Goal: Information Seeking & Learning: Learn about a topic

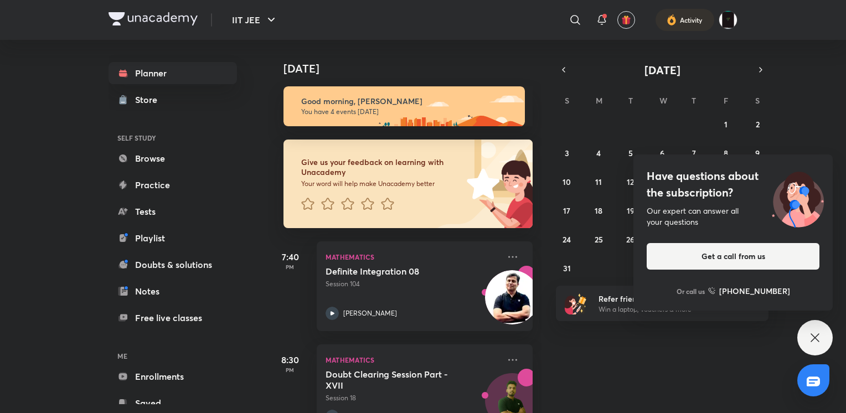
click at [816, 338] on icon at bounding box center [815, 337] width 13 height 13
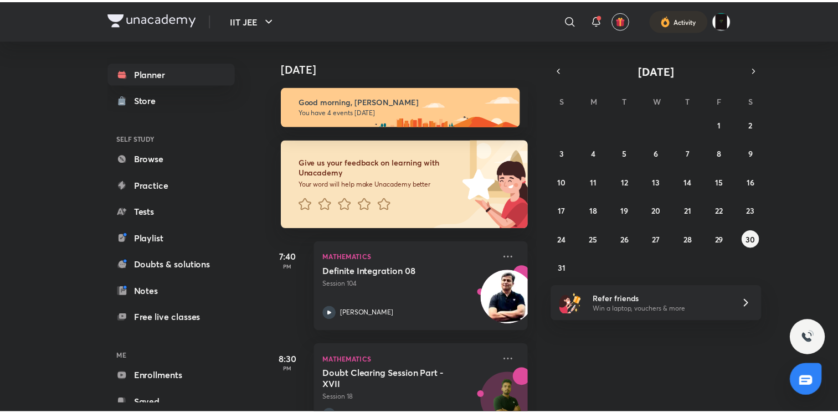
scroll to position [244, 0]
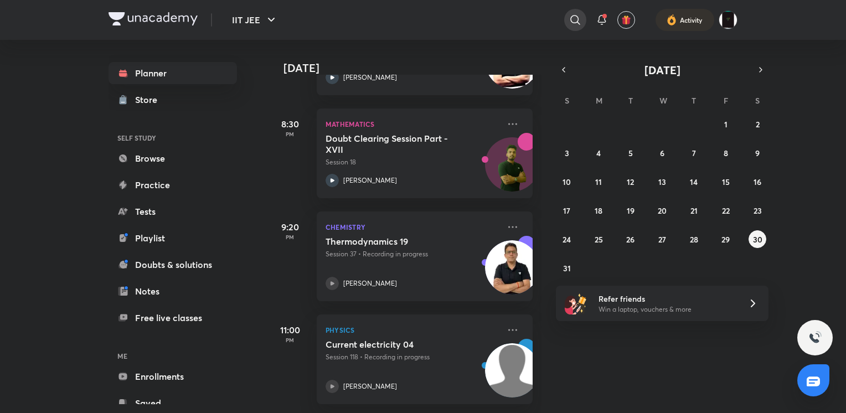
drag, startPoint x: 570, startPoint y: 6, endPoint x: 572, endPoint y: 14, distance: 8.9
click at [572, 14] on div "IIT JEE ​ Activity" at bounding box center [423, 20] width 629 height 40
click at [572, 14] on icon at bounding box center [575, 19] width 13 height 13
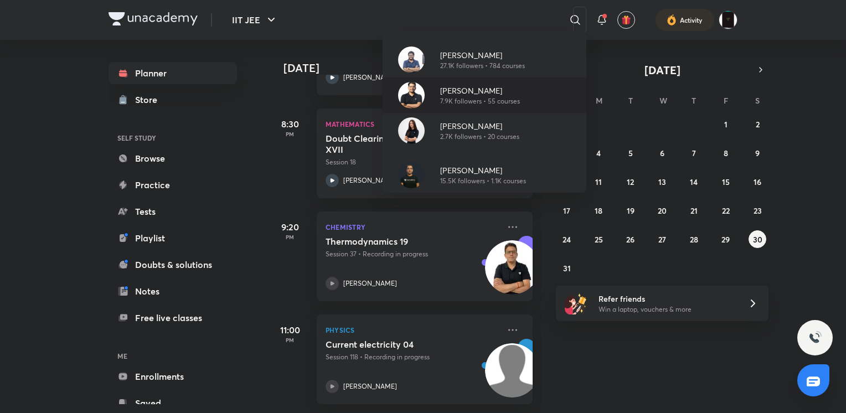
click at [445, 88] on p "Rahul Yadav" at bounding box center [480, 91] width 80 height 12
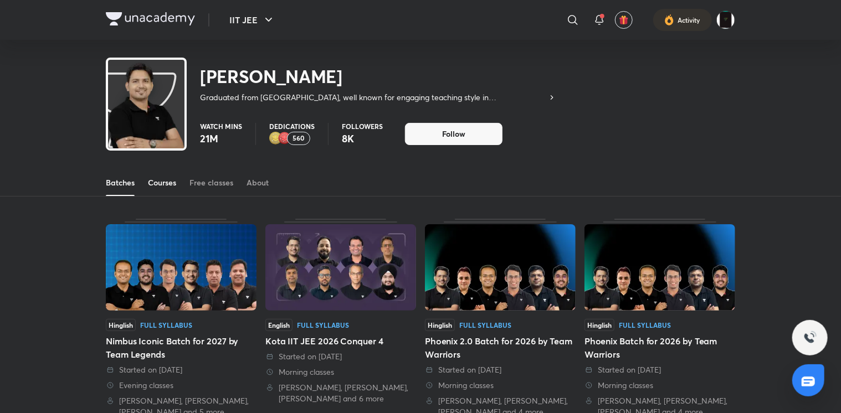
click at [171, 173] on link "Courses" at bounding box center [162, 182] width 28 height 27
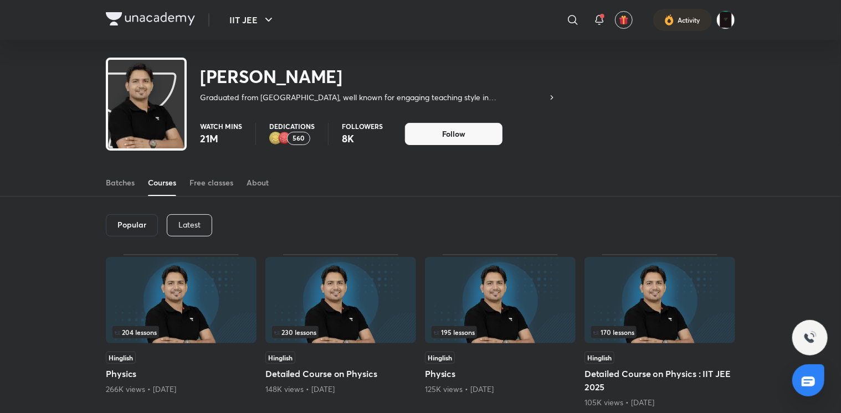
click at [331, 296] on img at bounding box center [340, 300] width 151 height 86
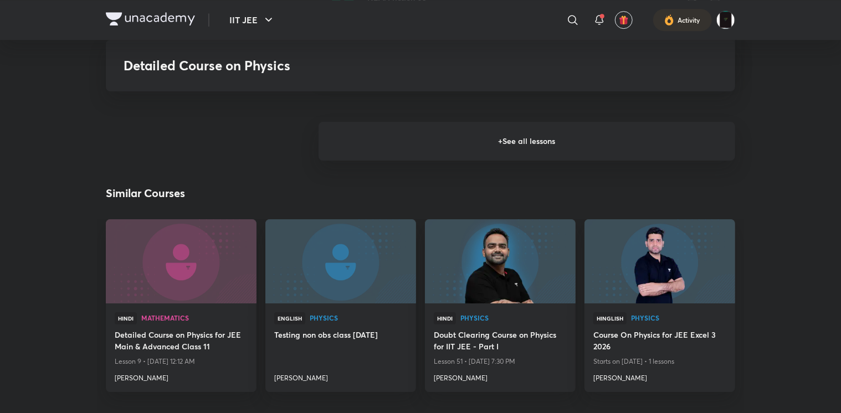
scroll to position [1693, 0]
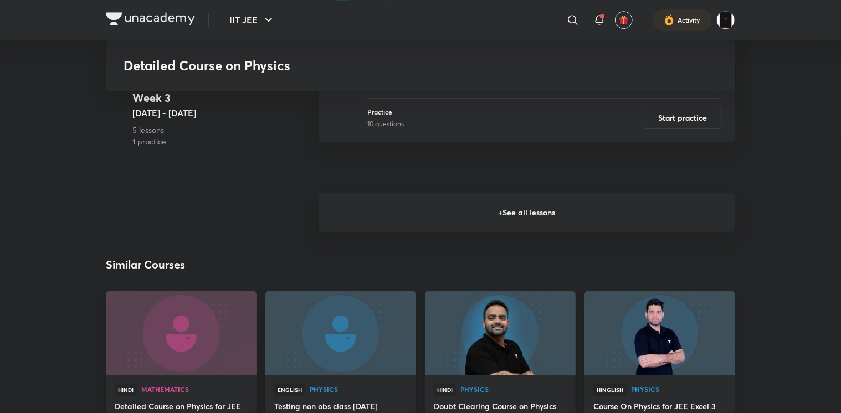
click at [446, 223] on h6 "+ See all lessons" at bounding box center [526, 212] width 416 height 39
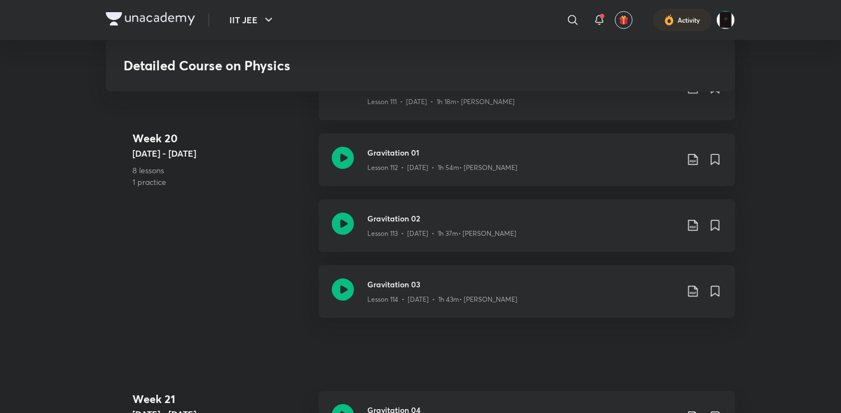
scroll to position [10282, 0]
click at [376, 219] on h3 "Gravitation 02" at bounding box center [522, 219] width 310 height 12
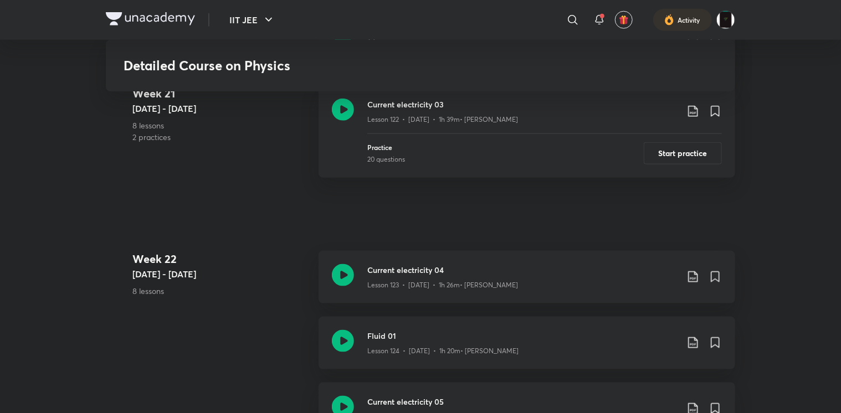
scroll to position [11119, 0]
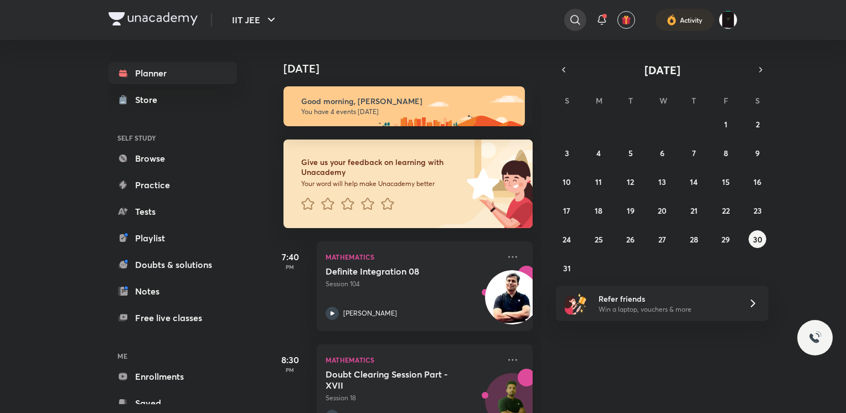
click at [571, 23] on icon at bounding box center [575, 19] width 13 height 13
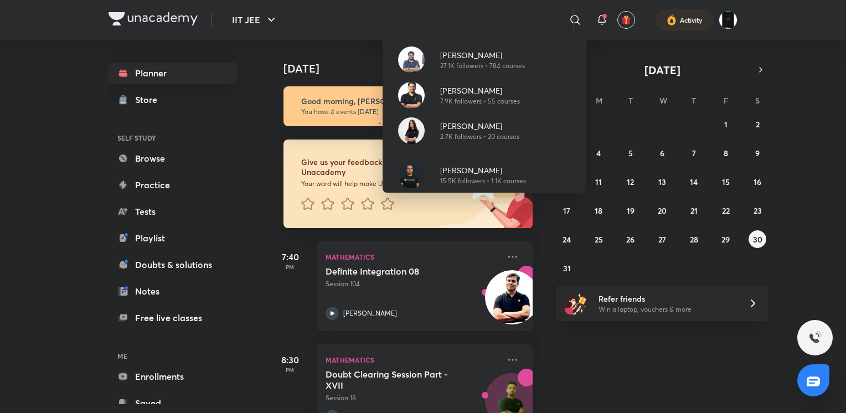
click at [572, 348] on div "Pankaj Singh 27.1K followers • 784 courses Rahul Yadav 7.9K followers • 55 cour…" at bounding box center [423, 206] width 846 height 413
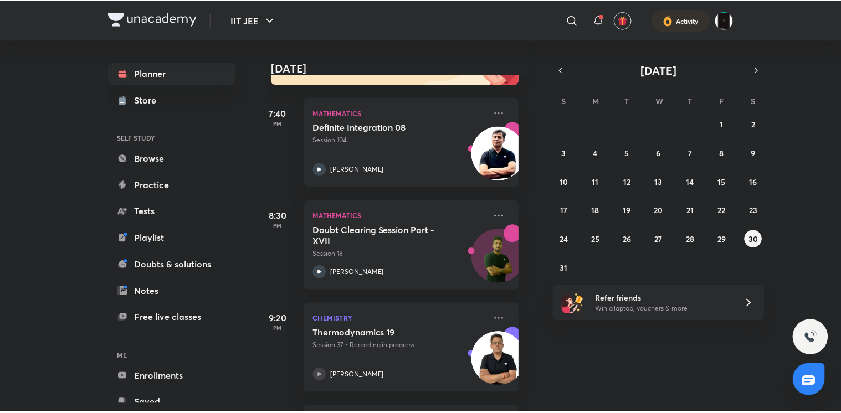
scroll to position [143, 11]
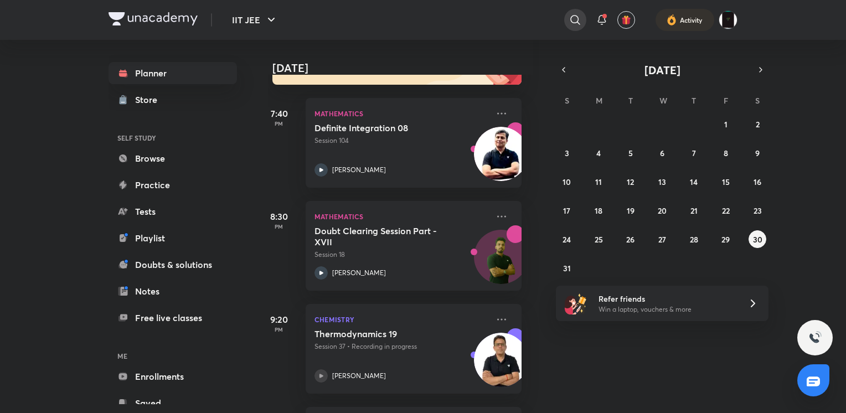
click at [567, 18] on div at bounding box center [575, 20] width 22 height 22
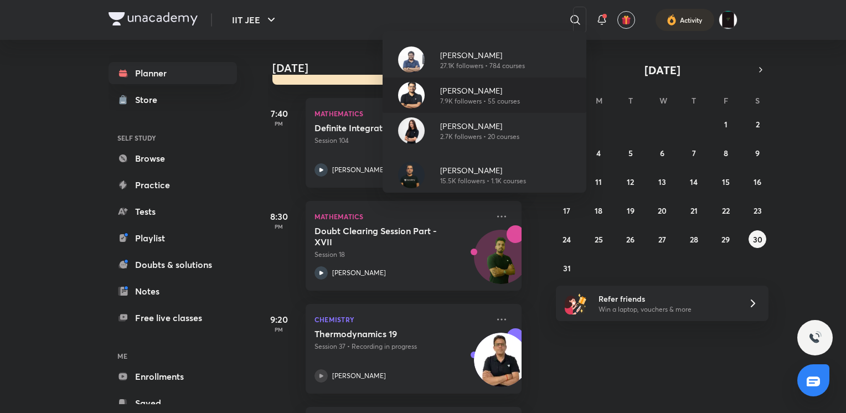
click at [463, 86] on p "Rahul Yadav" at bounding box center [480, 91] width 80 height 12
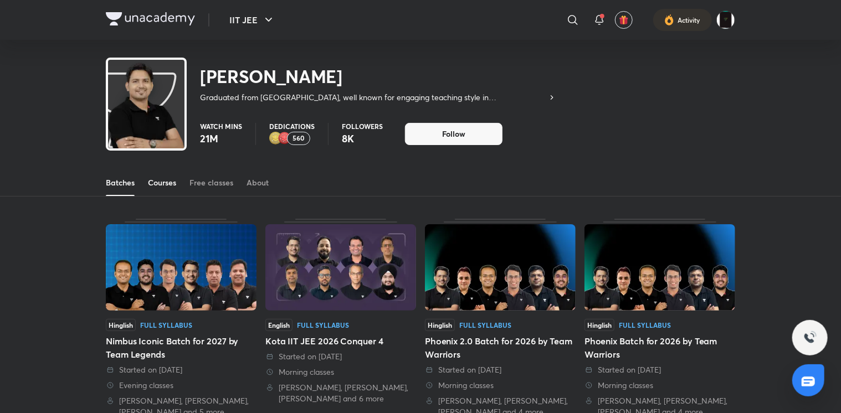
click at [164, 182] on div "Courses" at bounding box center [162, 182] width 28 height 11
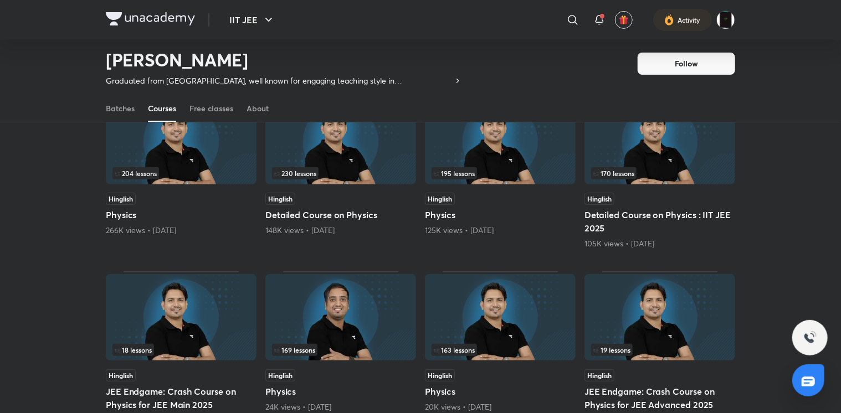
scroll to position [73, 0]
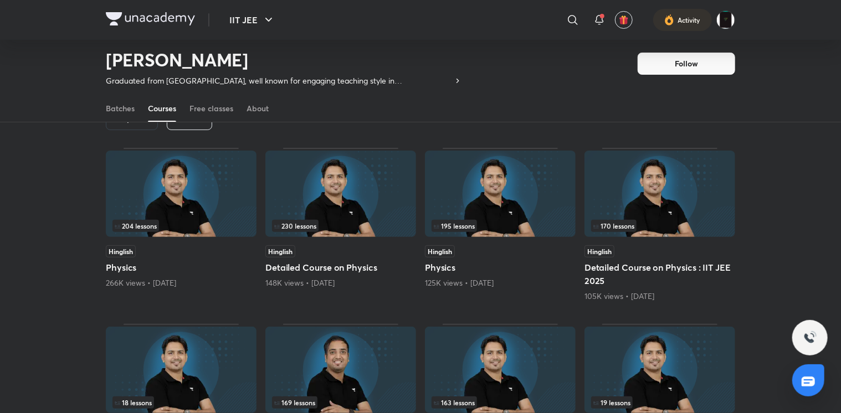
click at [346, 201] on img at bounding box center [340, 194] width 151 height 86
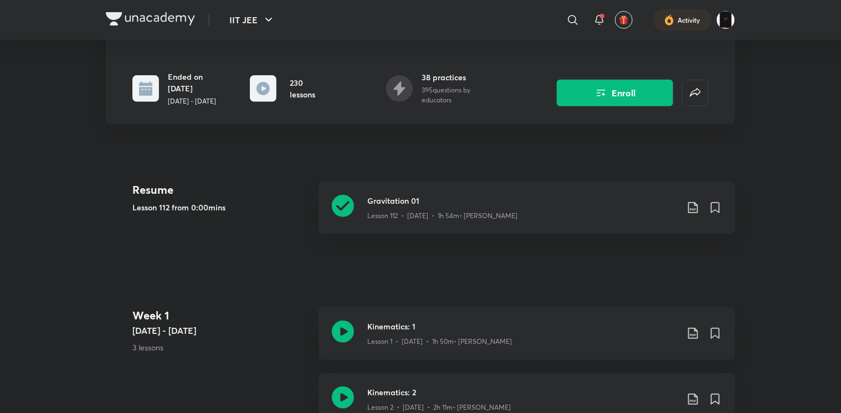
scroll to position [195, 0]
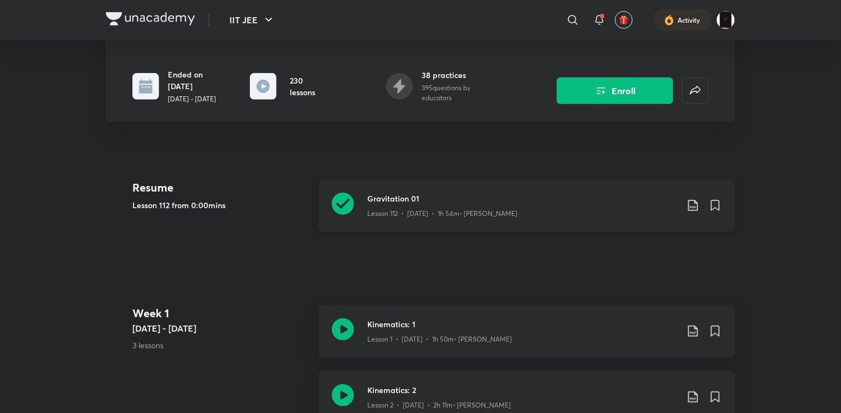
click at [355, 200] on div "Gravitation 01 Lesson 112 • Sept 21 • 1h 54m • Rahul Yadav" at bounding box center [526, 205] width 416 height 53
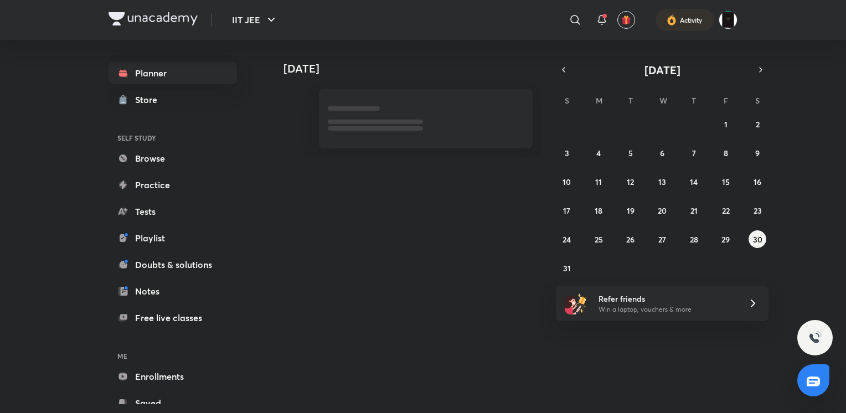
click at [733, 245] on div "27 28 29 30 31 1 2 3 4 5 6 7 8 9 10 11 12 13 14 15 16 17 18 19 20 21 22 23 24 2…" at bounding box center [662, 196] width 213 height 162
click at [727, 241] on abbr "29" at bounding box center [726, 239] width 8 height 11
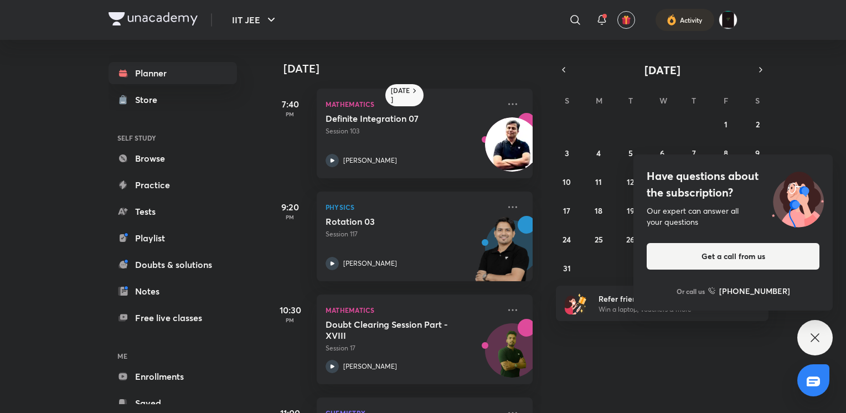
click at [809, 327] on div "Have questions about the subscription? Our expert can answer all your questions…" at bounding box center [815, 337] width 35 height 35
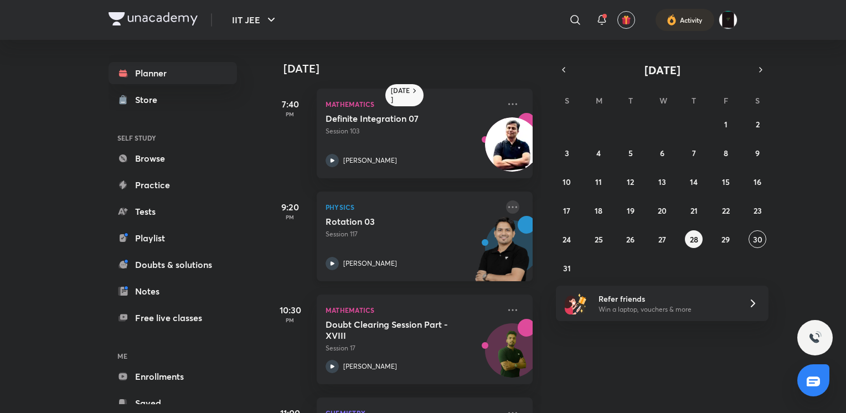
click at [506, 205] on icon at bounding box center [512, 206] width 13 height 13
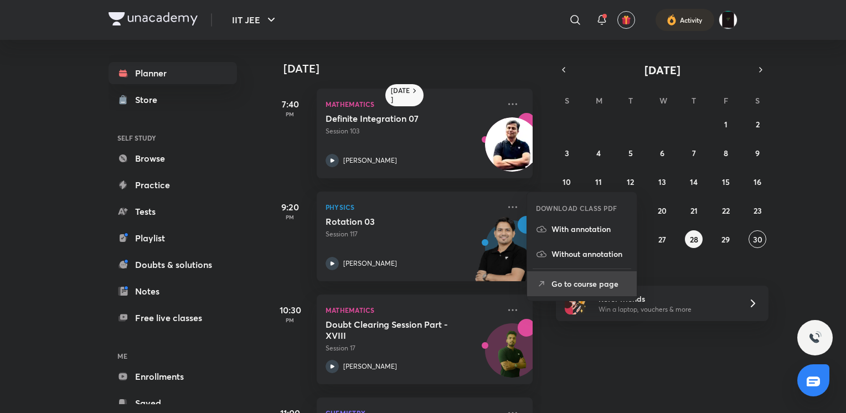
click at [549, 285] on li "Go to course page" at bounding box center [582, 283] width 110 height 25
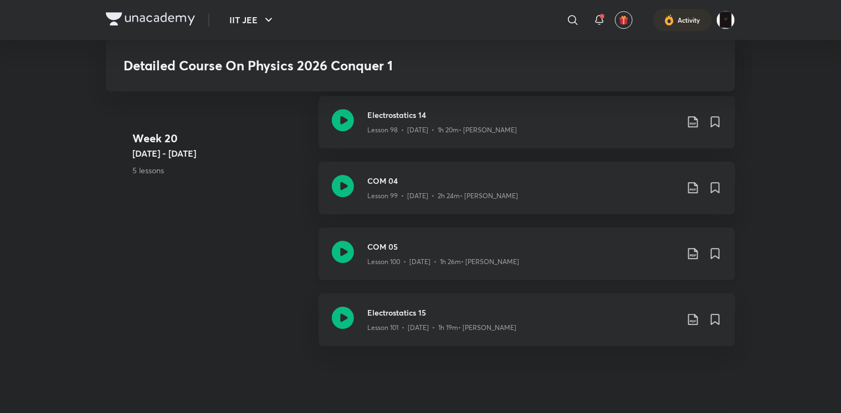
scroll to position [8040, 0]
click at [341, 243] on icon at bounding box center [343, 249] width 22 height 22
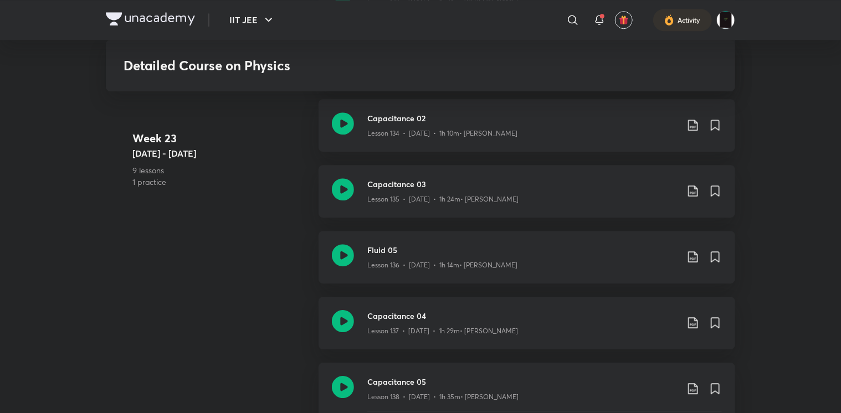
scroll to position [12140, 0]
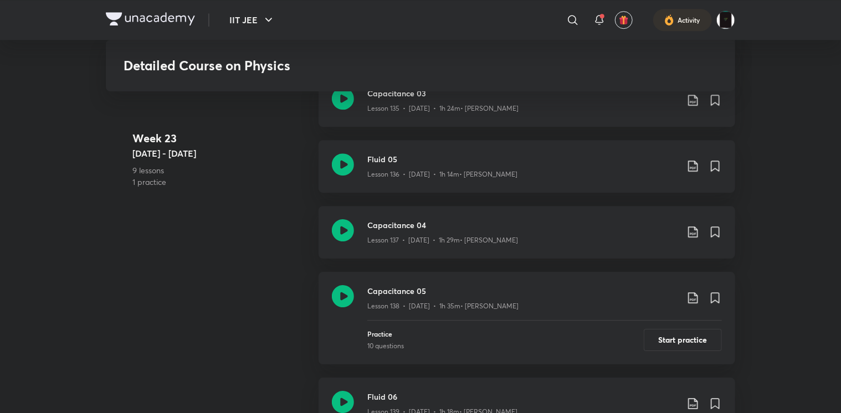
drag, startPoint x: 363, startPoint y: 4, endPoint x: 850, endPoint y: 478, distance: 679.2
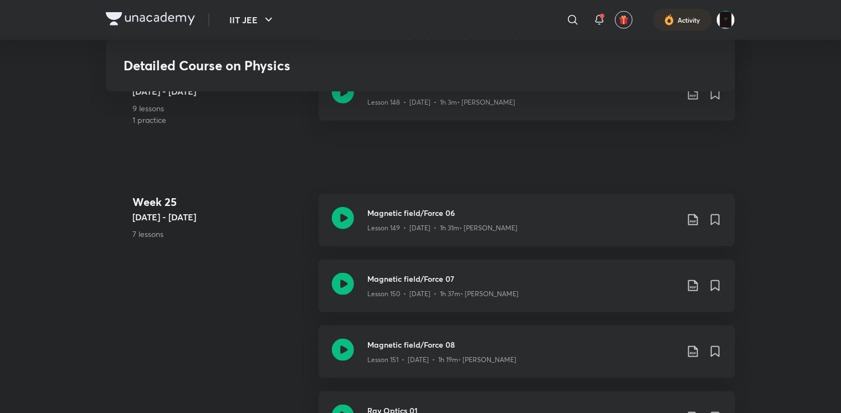
scroll to position [13153, 0]
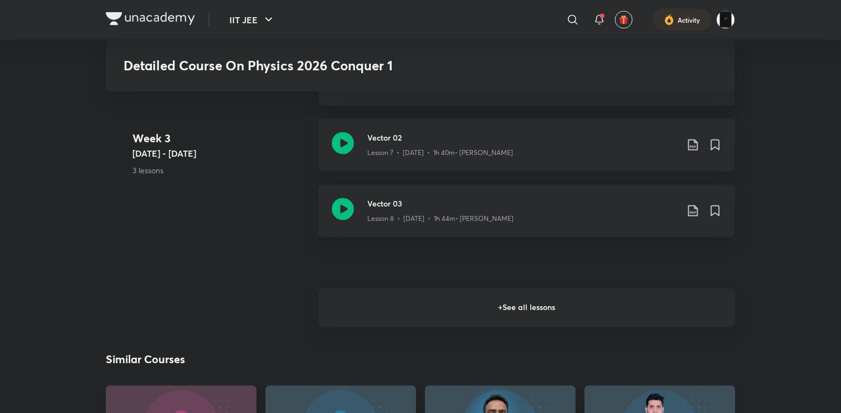
scroll to position [958, 0]
click at [378, 308] on h6 "+ See all lessons" at bounding box center [526, 308] width 416 height 39
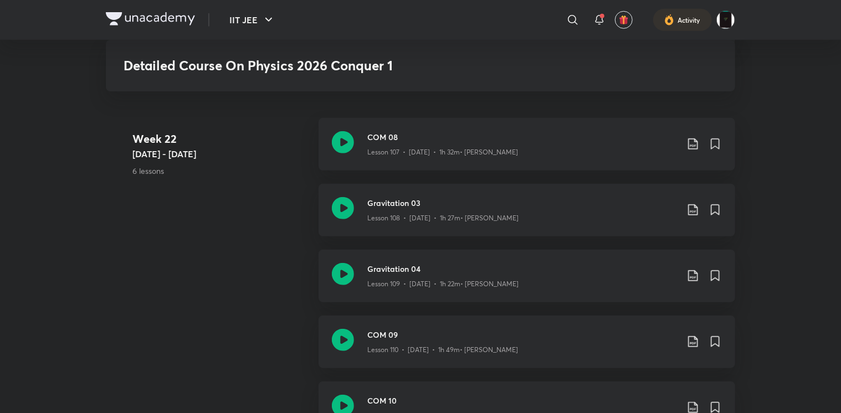
scroll to position [8728, 0]
click at [376, 333] on h3 "COM 09" at bounding box center [522, 336] width 310 height 12
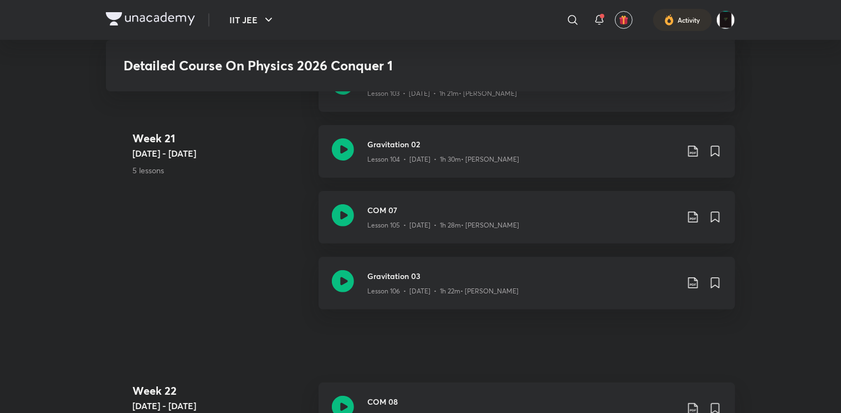
scroll to position [8414, 0]
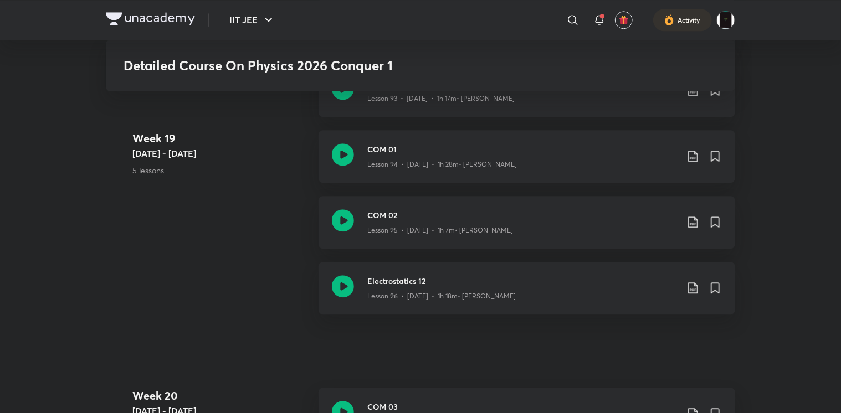
scroll to position [7620, 0]
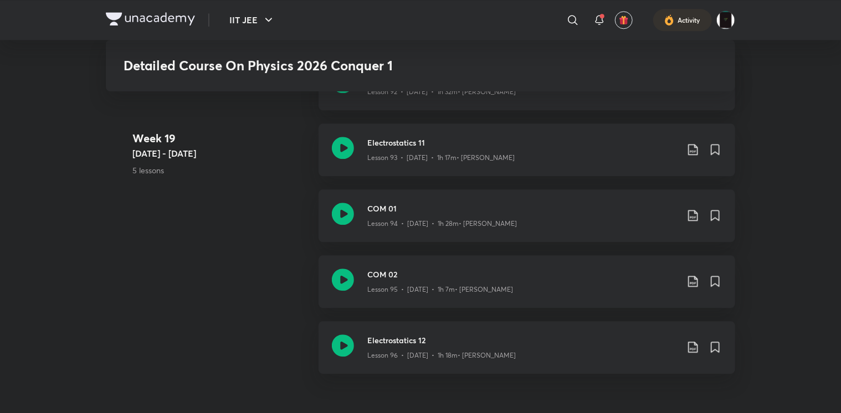
scroll to position [8040, 0]
